Goal: Information Seeking & Learning: Learn about a topic

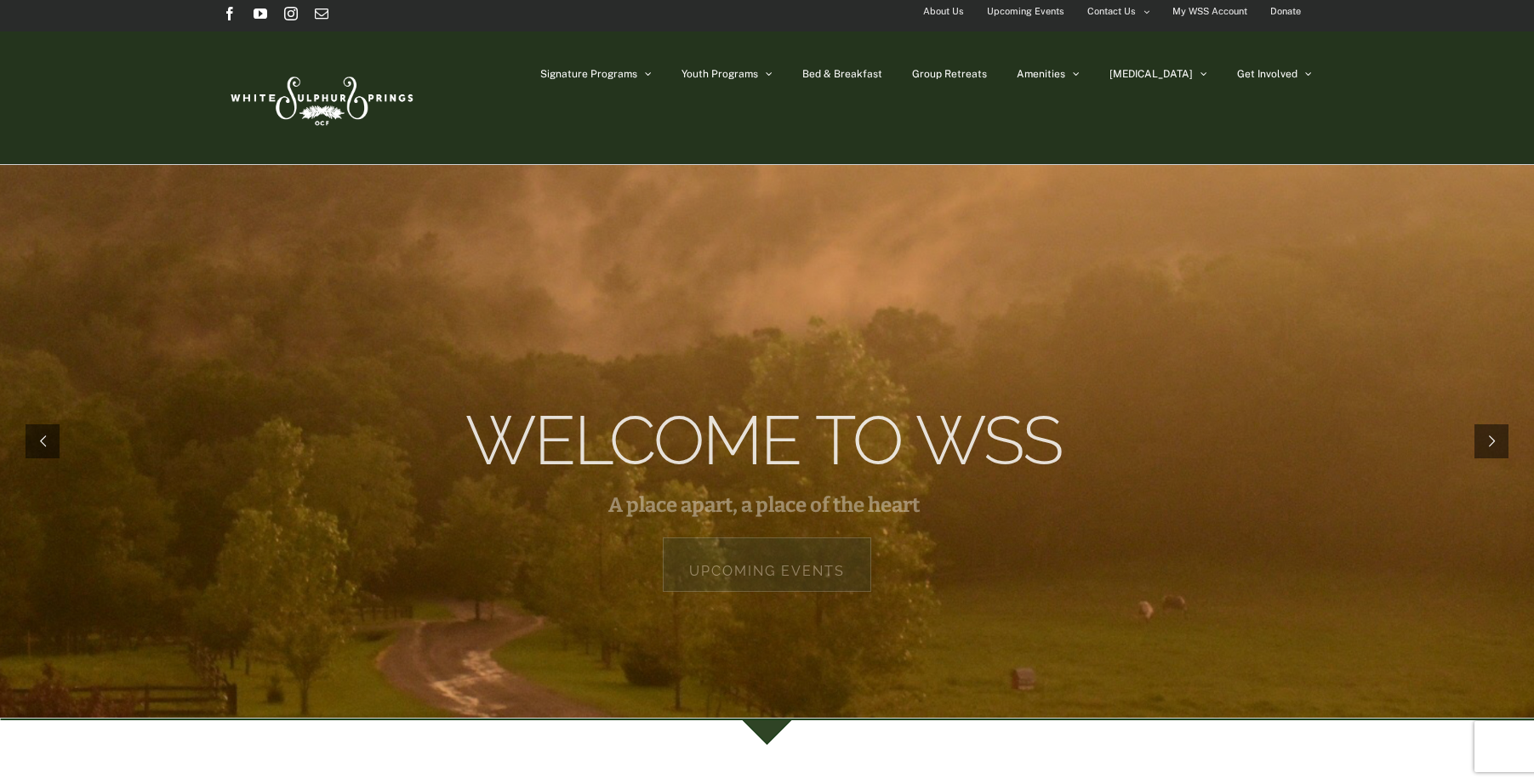
scroll to position [5, 0]
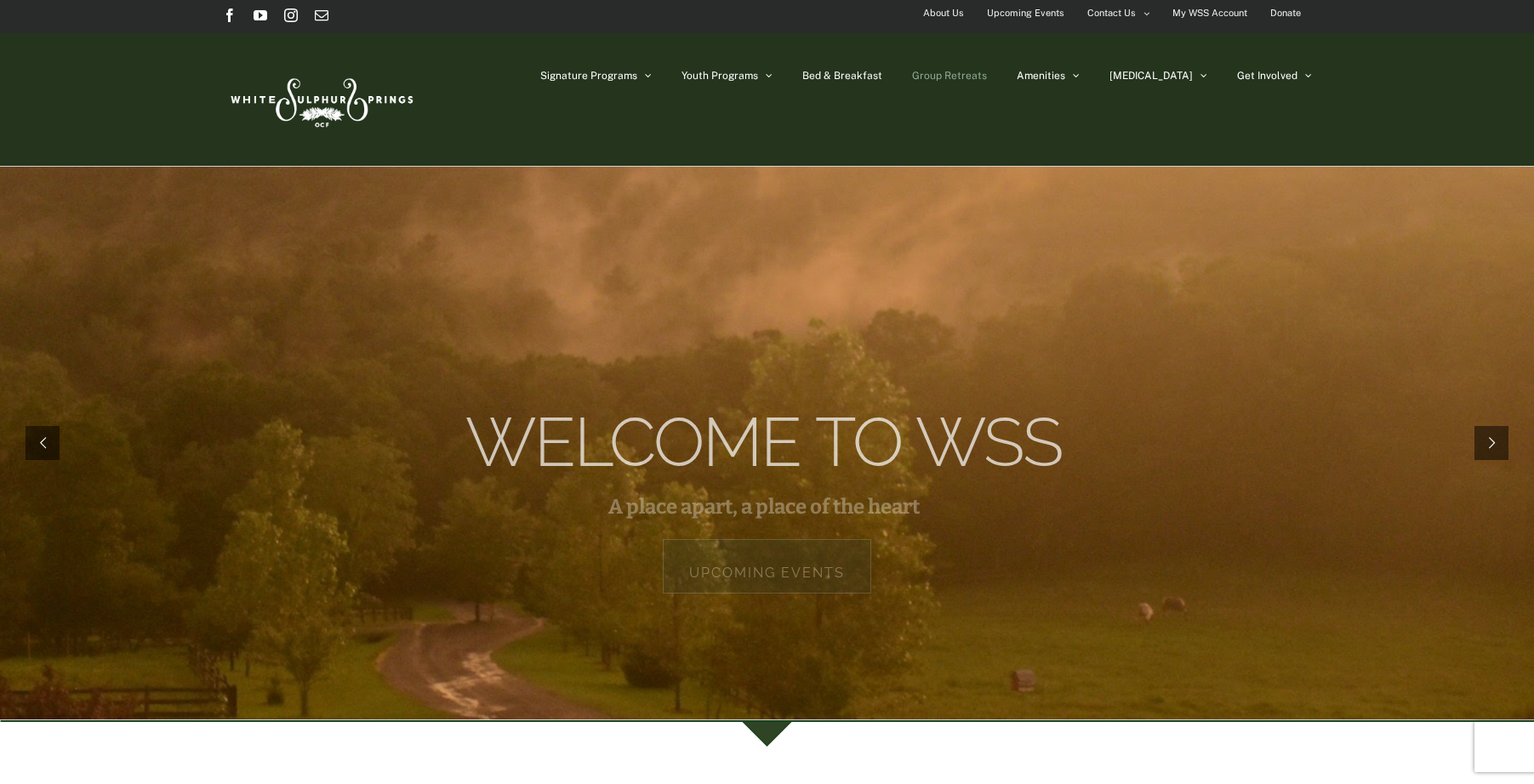
click at [987, 80] on span "Group Retreats" at bounding box center [949, 76] width 75 height 10
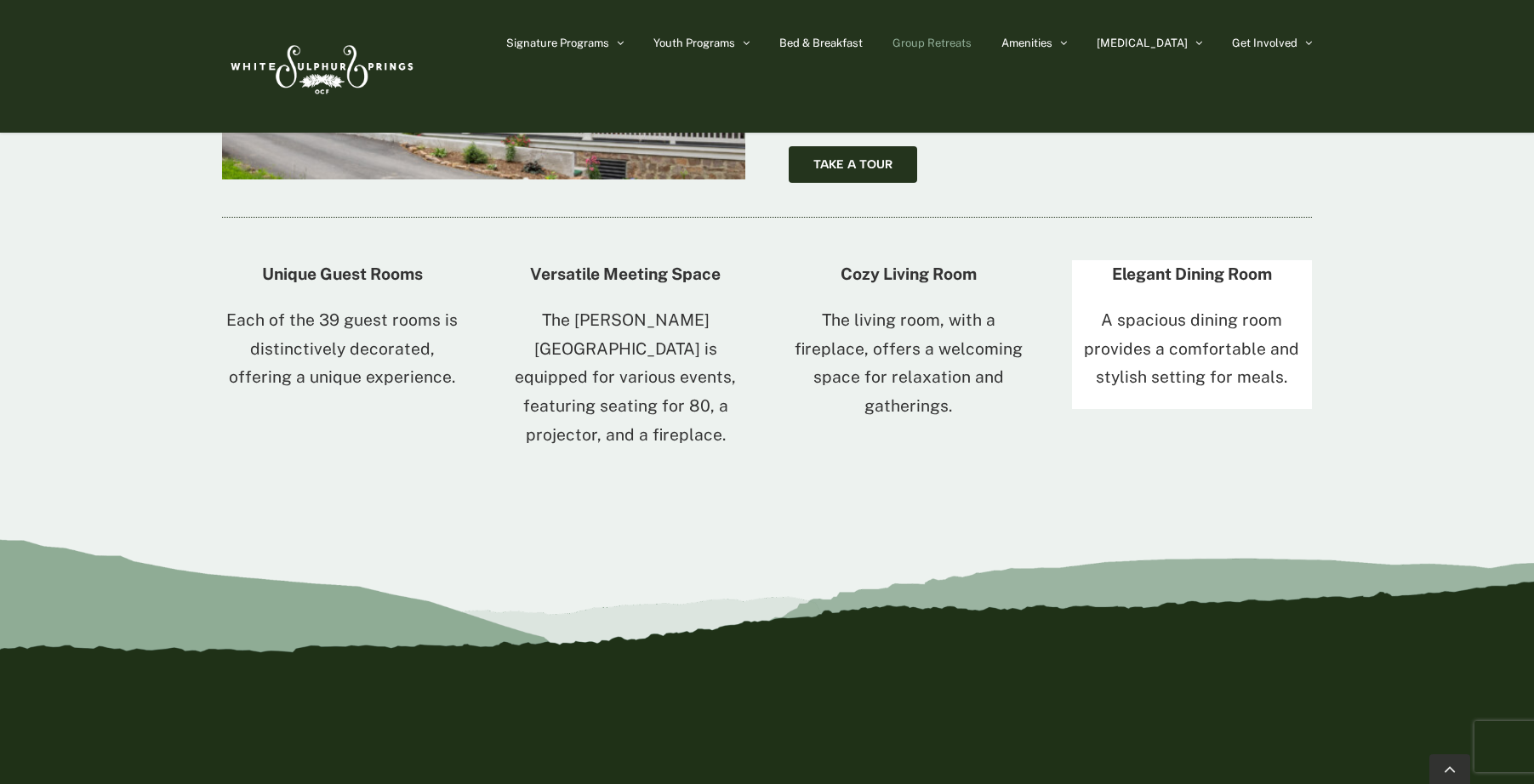
scroll to position [3475, 0]
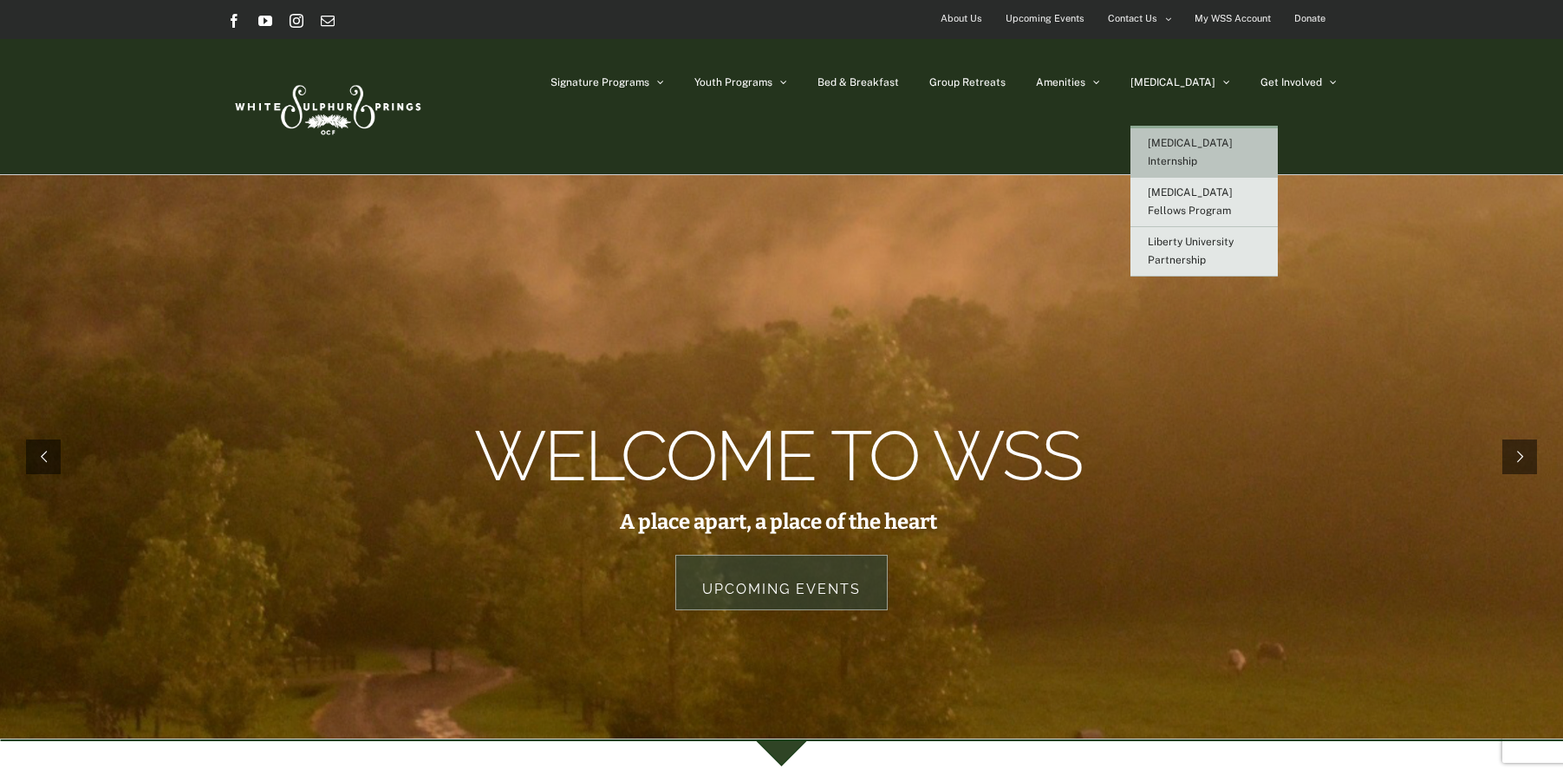
click at [1222, 139] on span "[MEDICAL_DATA] Internship" at bounding box center [1190, 152] width 85 height 30
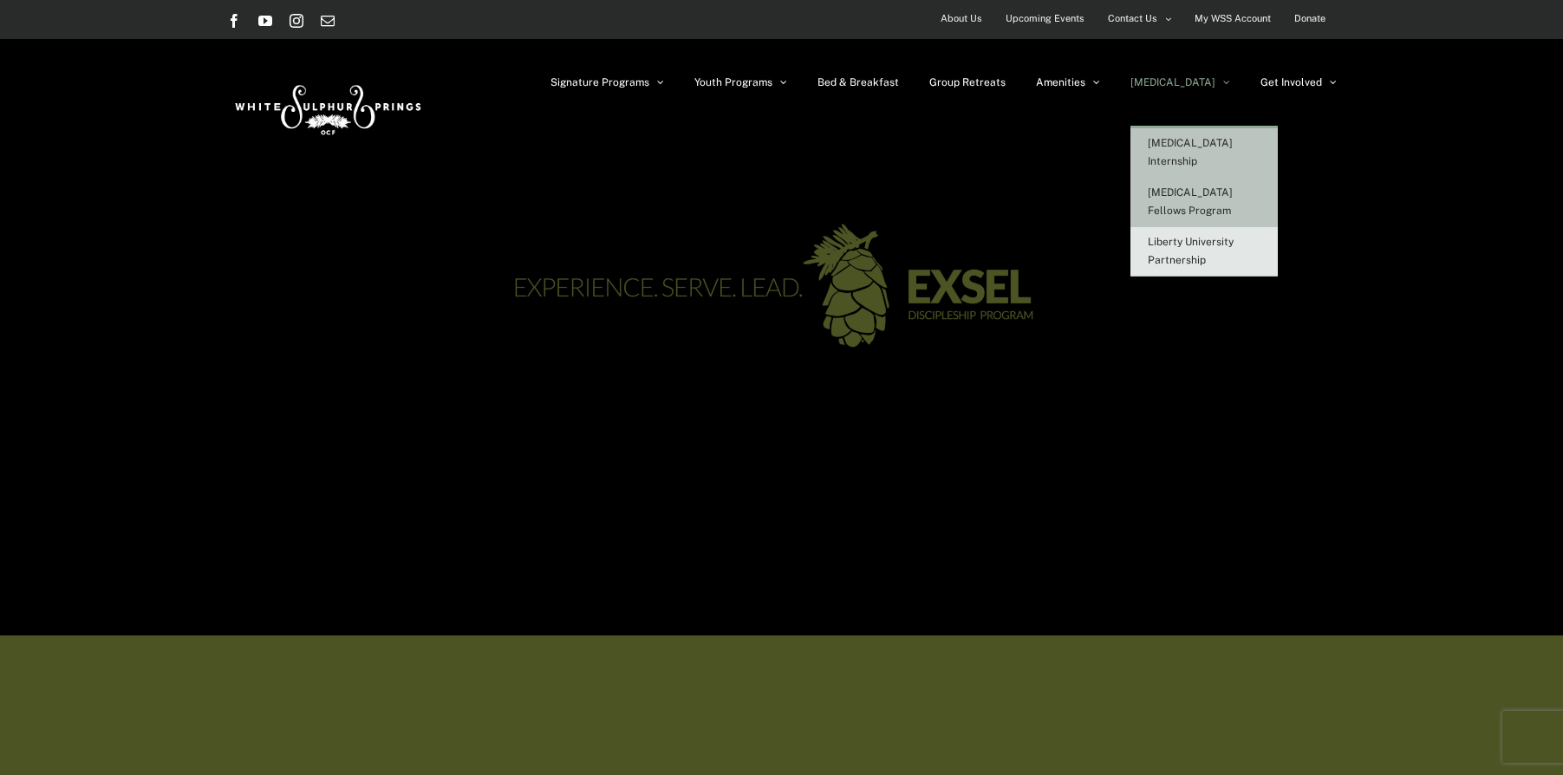
click at [1214, 186] on link "[MEDICAL_DATA] Fellows Program" at bounding box center [1204, 202] width 147 height 49
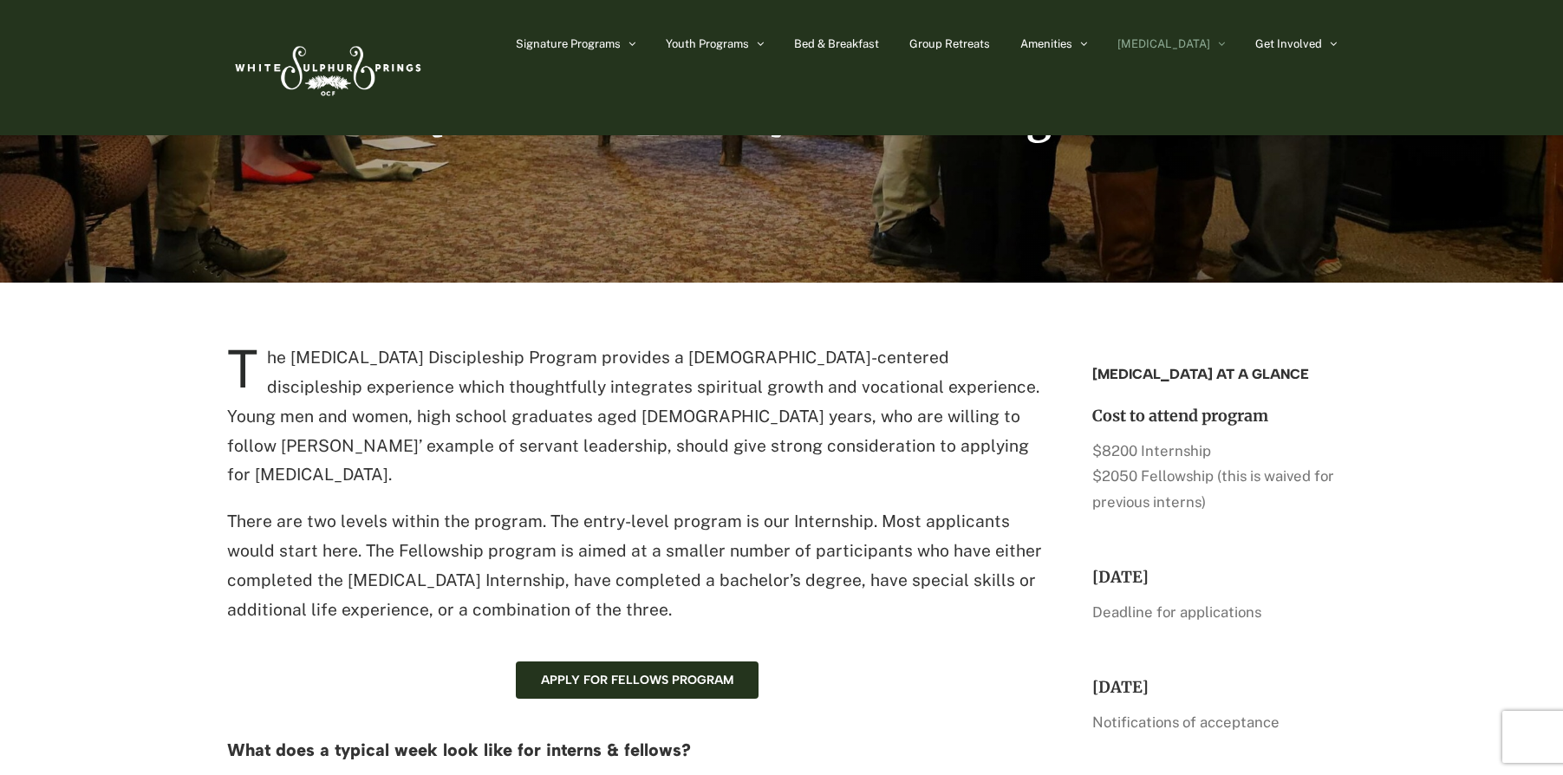
scroll to position [26, 0]
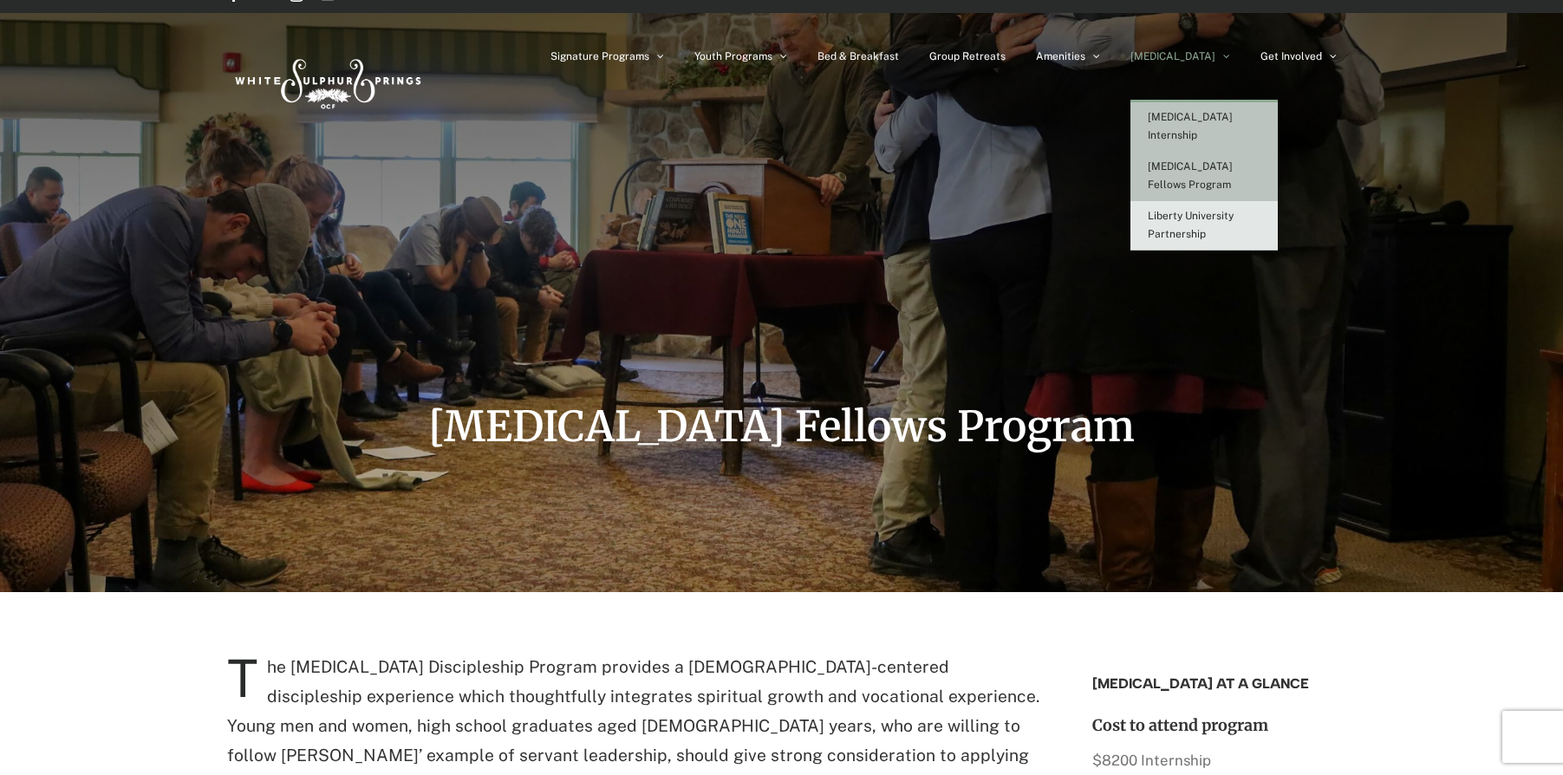
click at [1212, 118] on span "[MEDICAL_DATA] Internship" at bounding box center [1190, 126] width 85 height 30
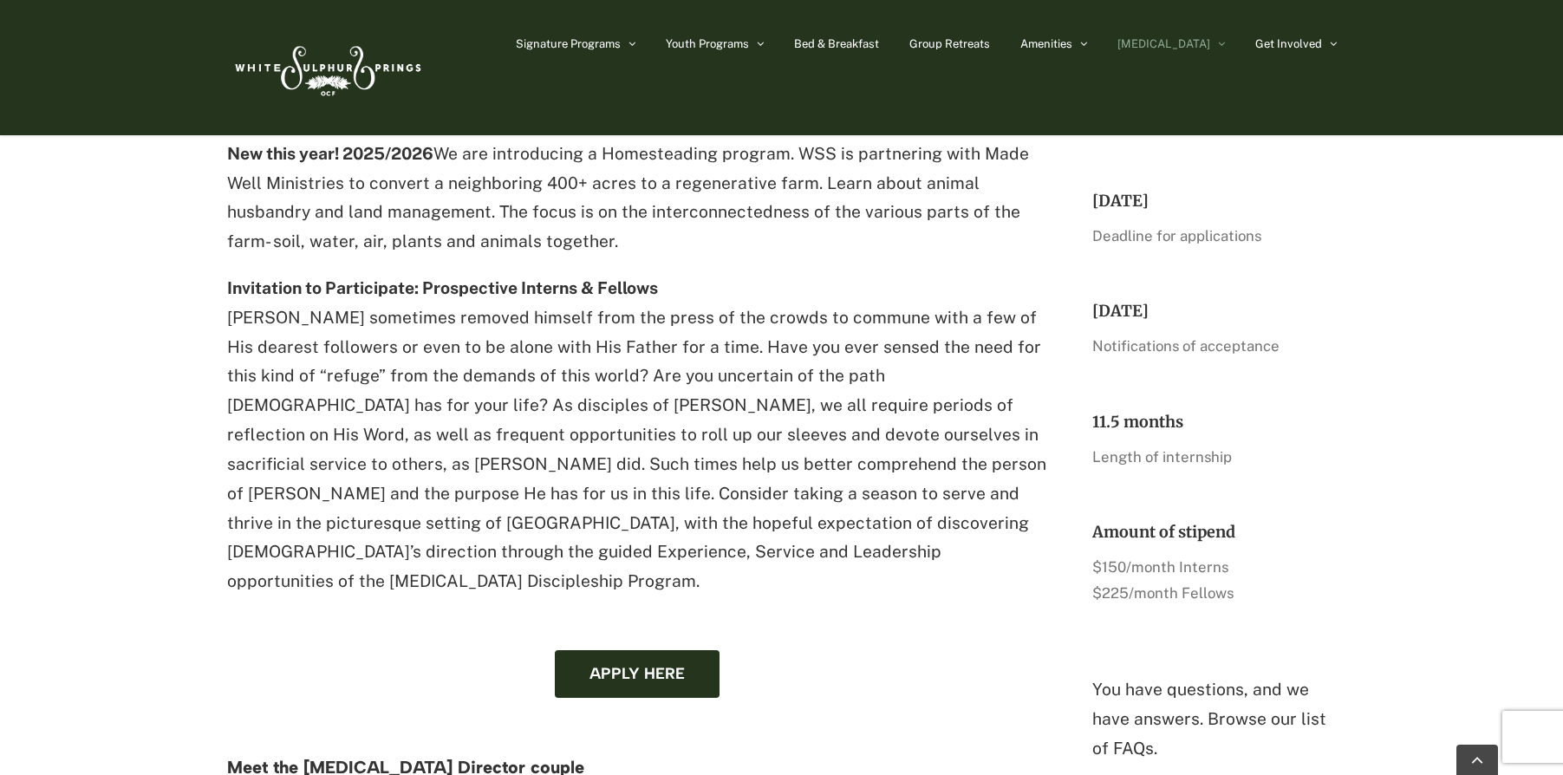
scroll to position [1343, 0]
